Goal: Task Accomplishment & Management: Manage account settings

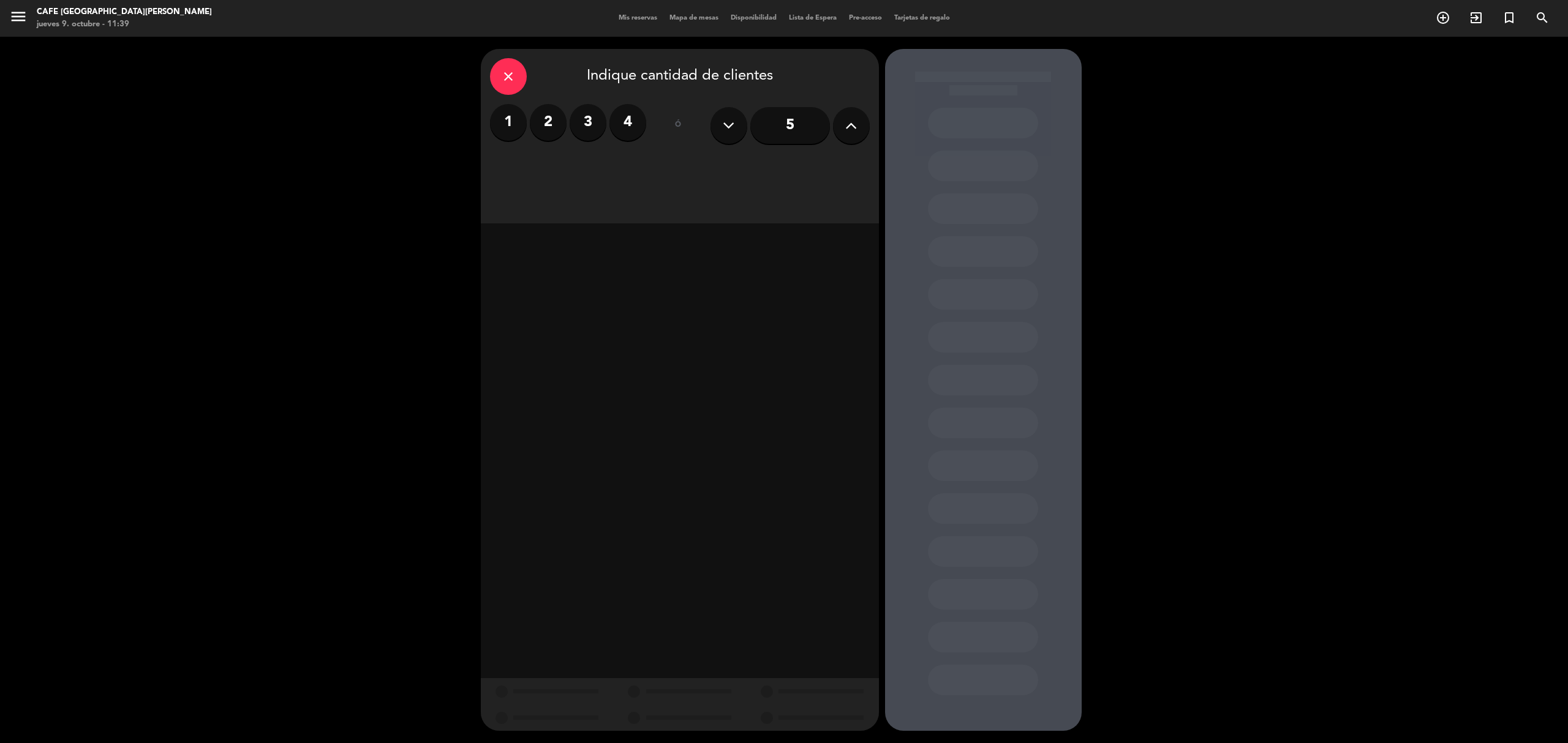
click at [633, 21] on span "Mis reservas" at bounding box center [638, 17] width 51 height 7
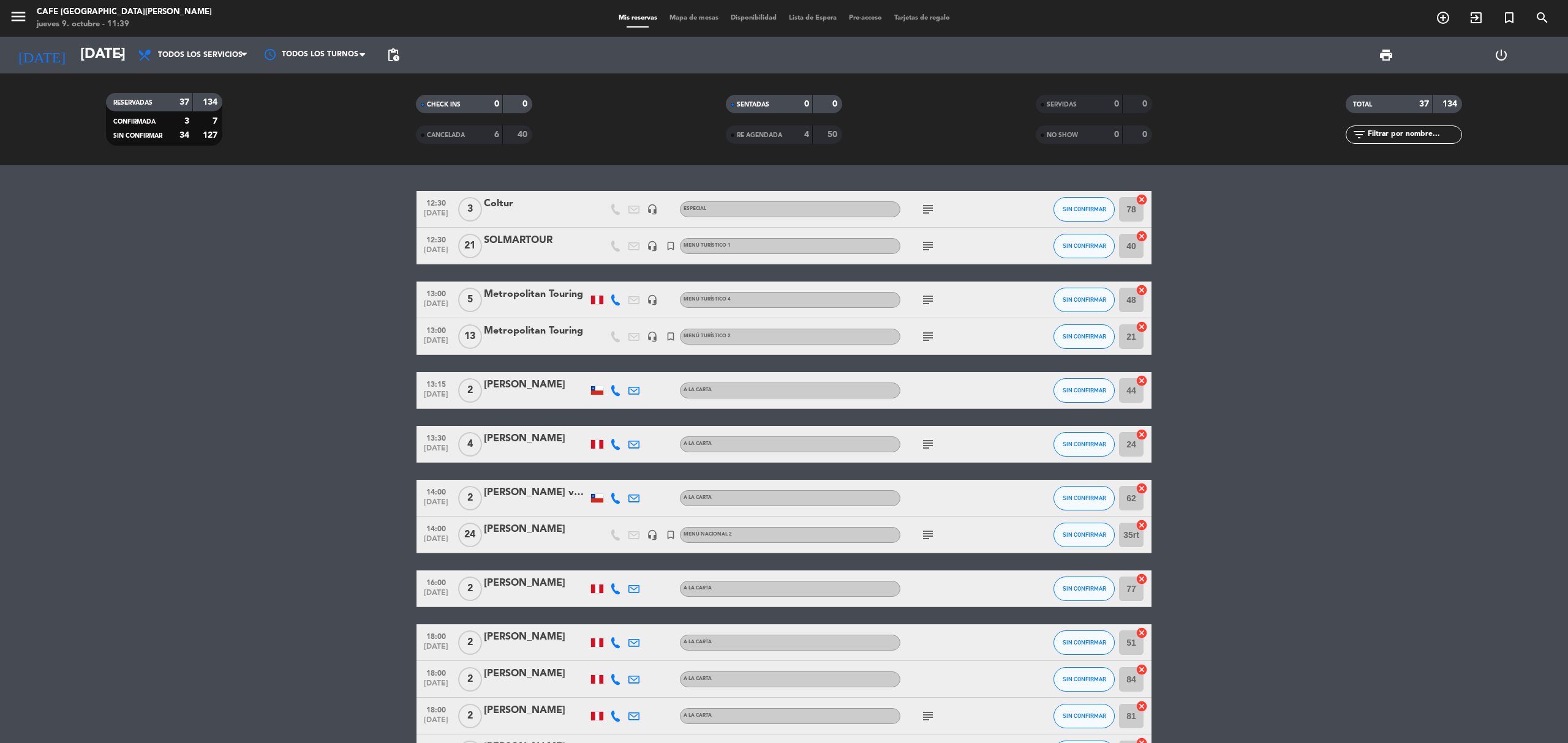
click at [513, 201] on div "Coltur" at bounding box center [536, 203] width 104 height 16
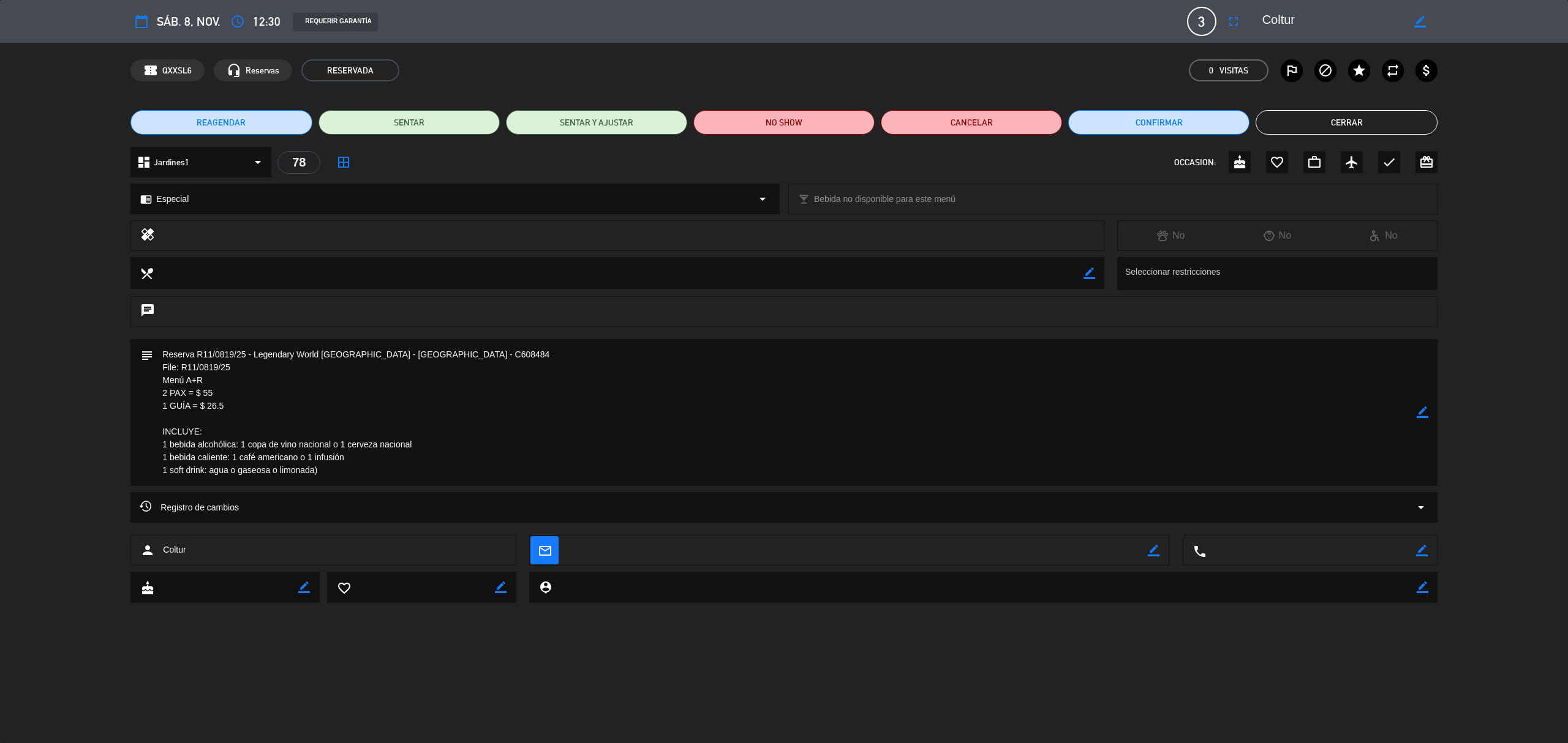
click at [1420, 412] on icon "border_color" at bounding box center [1422, 412] width 11 height 11
click at [359, 469] on textarea at bounding box center [784, 412] width 1262 height 147
click at [1424, 409] on icon at bounding box center [1422, 412] width 11 height 11
click at [361, 472] on textarea at bounding box center [784, 412] width 1262 height 147
click at [334, 468] on textarea at bounding box center [784, 412] width 1262 height 147
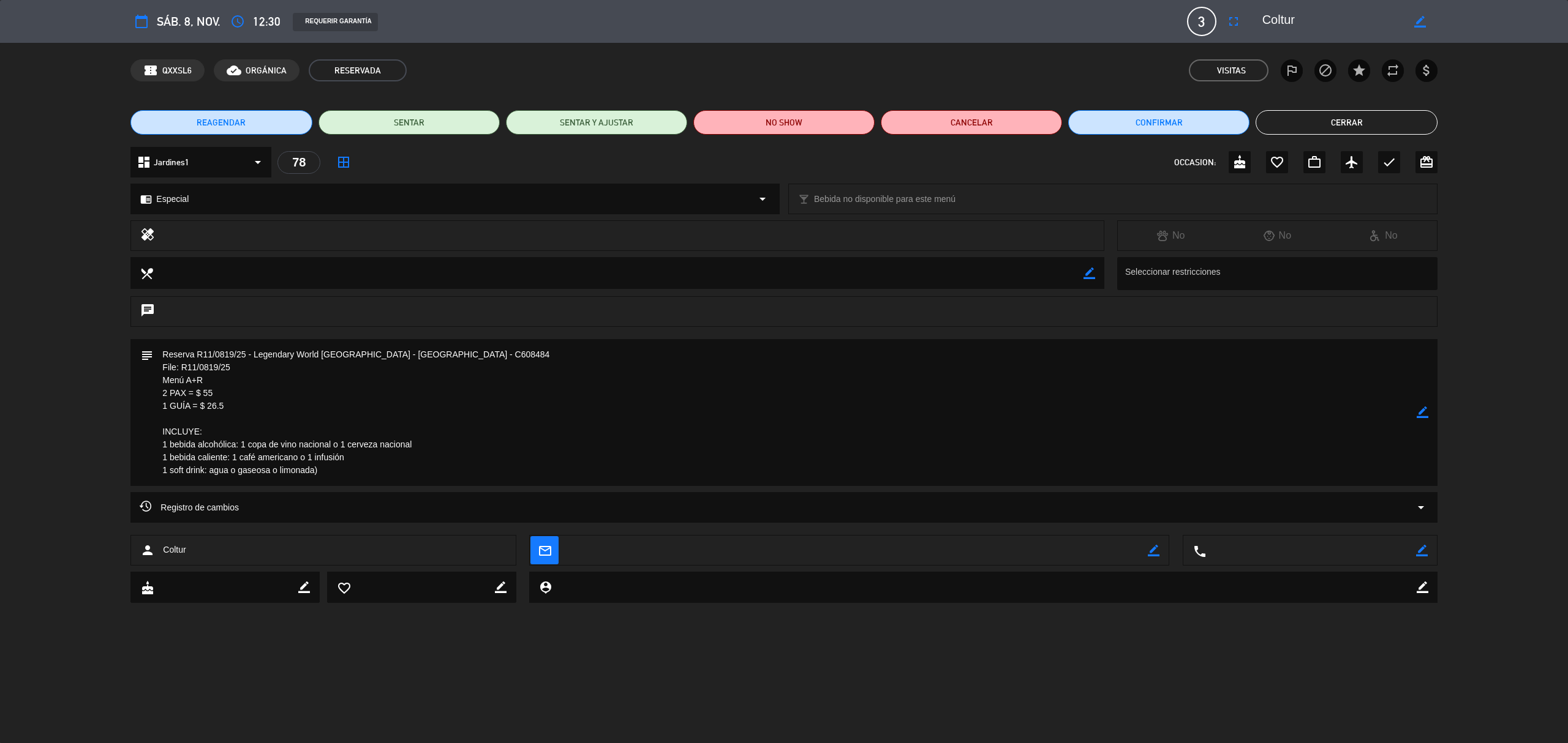
click at [1415, 412] on textarea at bounding box center [784, 412] width 1262 height 147
click at [189, 377] on textarea at bounding box center [784, 412] width 1262 height 147
click at [1424, 412] on icon "border_color" at bounding box center [1422, 412] width 11 height 11
click at [187, 381] on textarea at bounding box center [784, 412] width 1262 height 147
click at [194, 376] on textarea at bounding box center [784, 412] width 1262 height 147
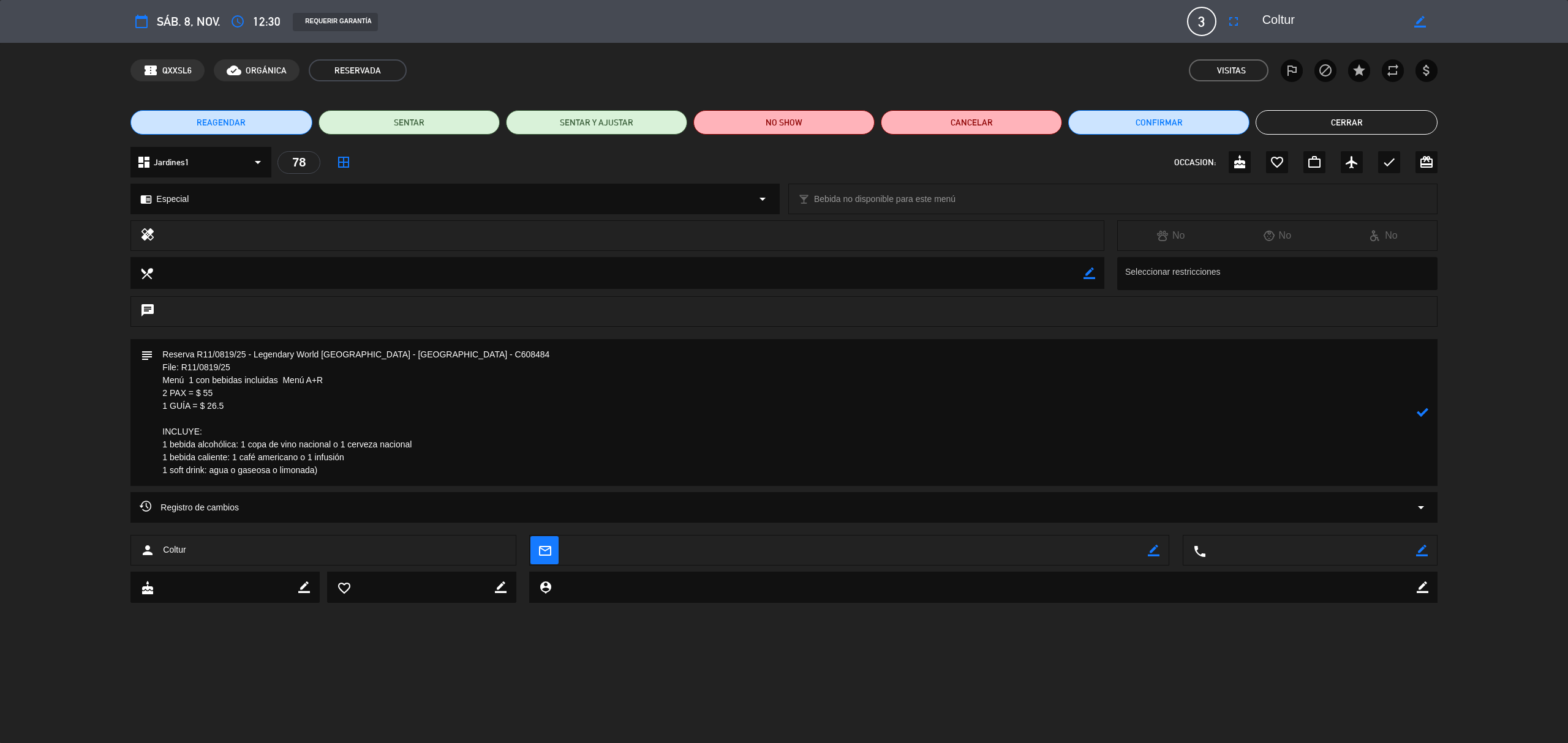
type textarea "Reserva R11/0819/25 - Legendary World [GEOGRAPHIC_DATA] - [GEOGRAPHIC_DATA] - C…"
click at [1424, 412] on icon at bounding box center [1422, 412] width 11 height 11
click at [1422, 412] on icon "border_color" at bounding box center [1422, 412] width 11 height 11
